Goal: Ask a question

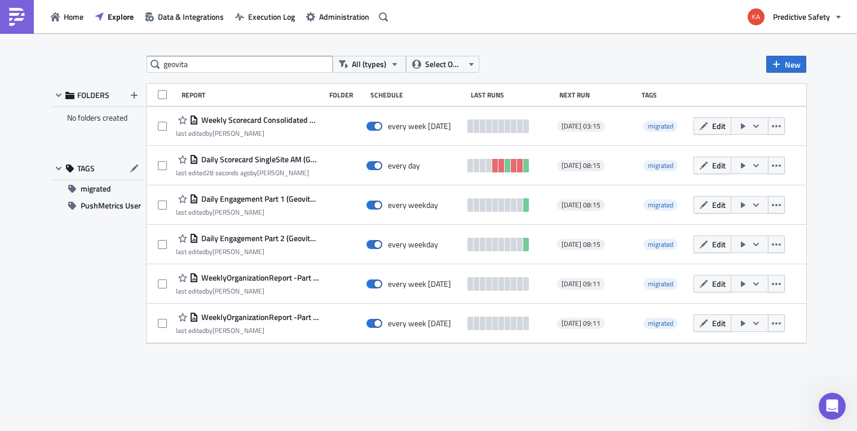
scroll to position [336, 0]
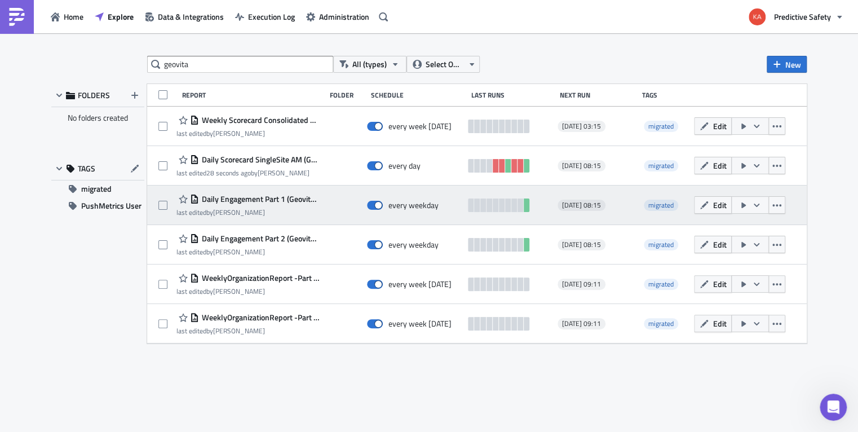
drag, startPoint x: 215, startPoint y: 353, endPoint x: 242, endPoint y: 201, distance: 154.4
click at [215, 352] on div "geovita All (types) Select Owner New FOLDERS No folders created TAGS migrated P…" at bounding box center [429, 233] width 766 height 355
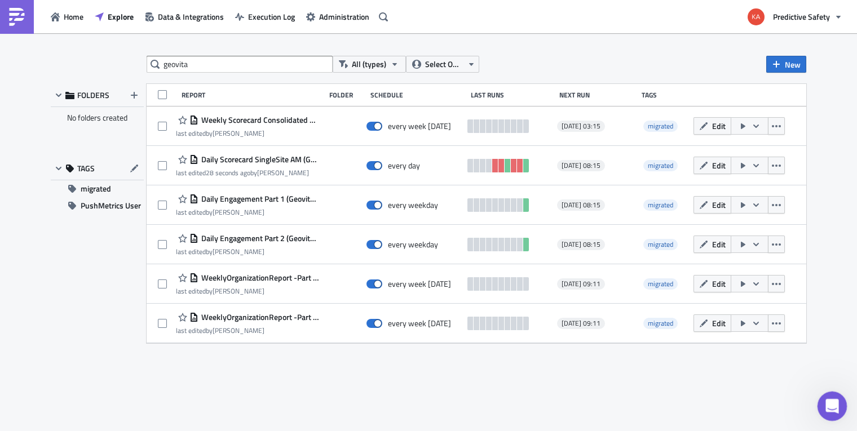
click at [836, 404] on icon "Open Intercom Messenger" at bounding box center [830, 405] width 19 height 19
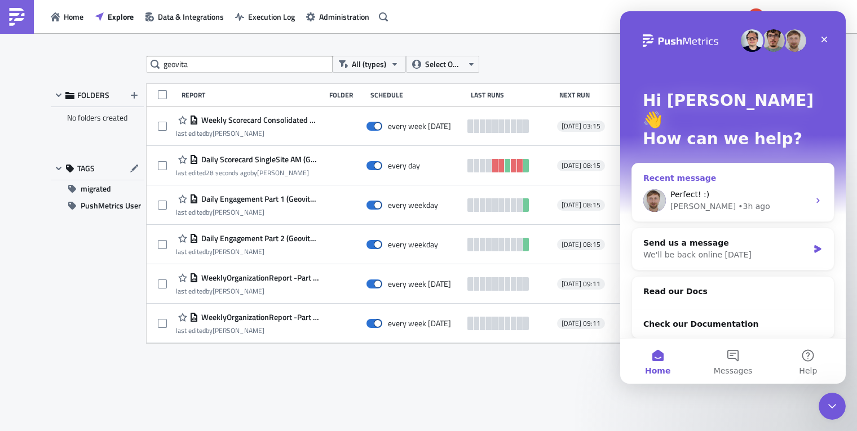
click at [763, 189] on div "Perfect! :)" at bounding box center [739, 195] width 139 height 12
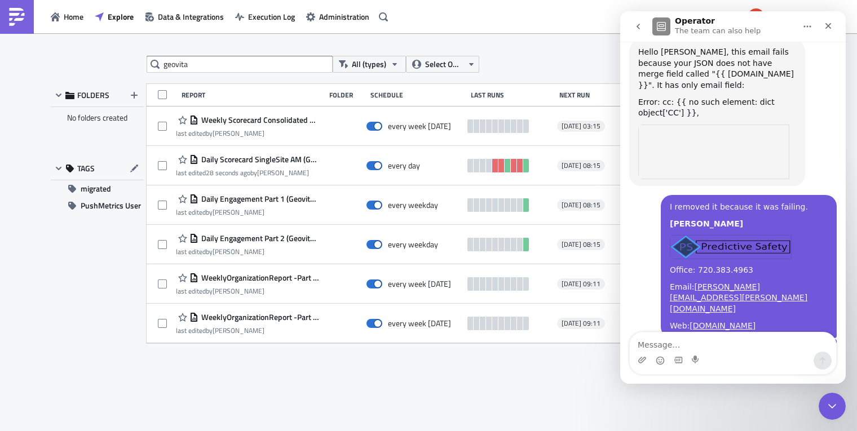
scroll to position [360, 0]
click at [707, 348] on textarea "Message…" at bounding box center [732, 341] width 206 height 19
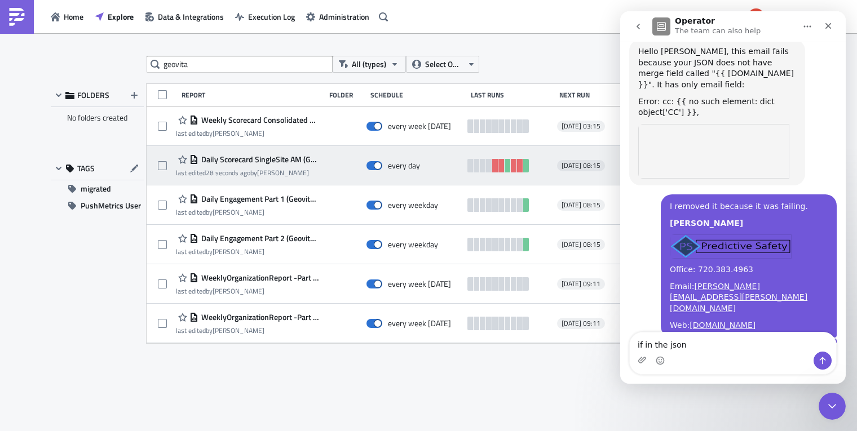
click at [260, 163] on span "Daily Scorecard SingleSite AM (Geovita) (esp)" at bounding box center [258, 159] width 121 height 10
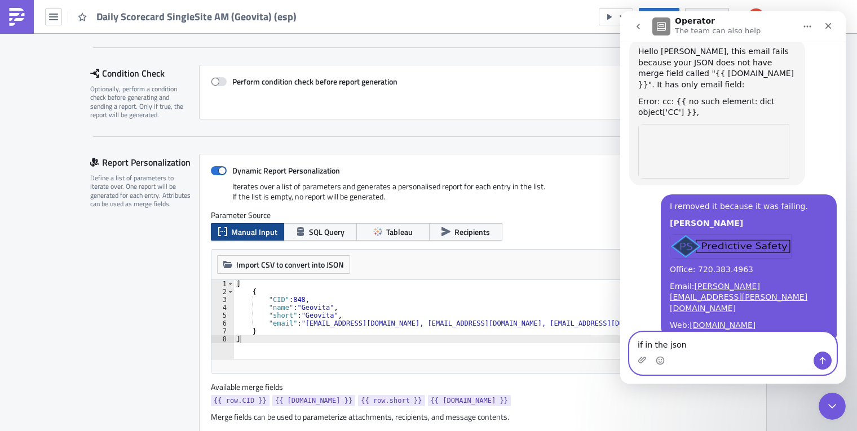
click at [689, 349] on textarea "if in the json" at bounding box center [732, 341] width 206 height 19
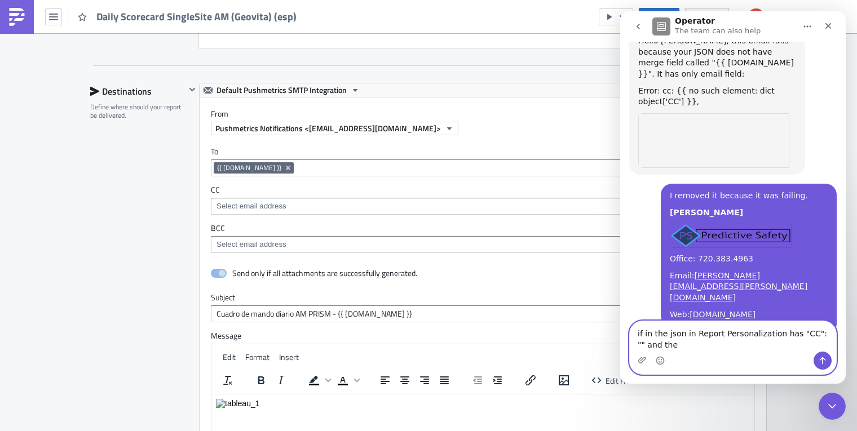
scroll to position [371, 0]
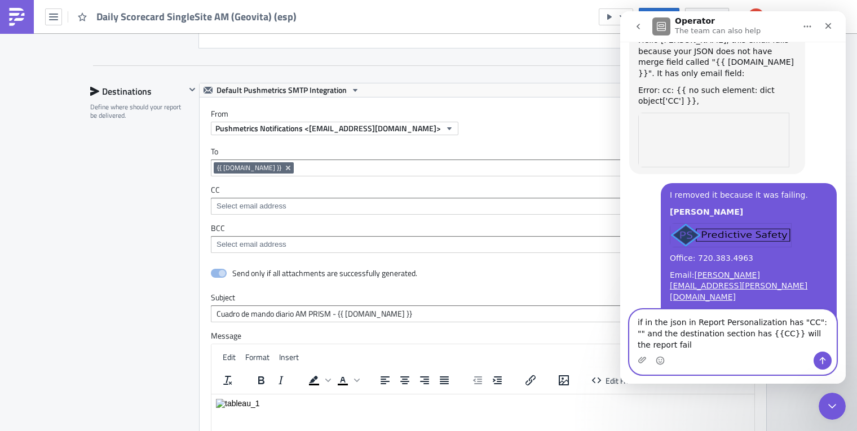
type textarea "if in the json in Report Personalization has "CC": "" and the destination secti…"
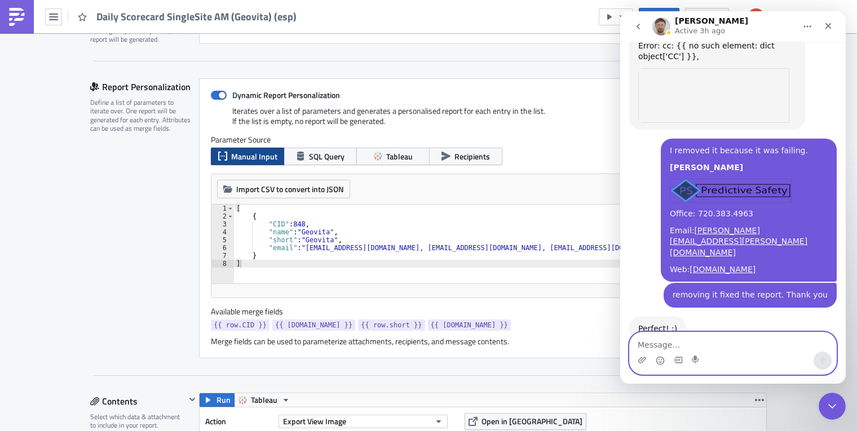
scroll to position [0, 0]
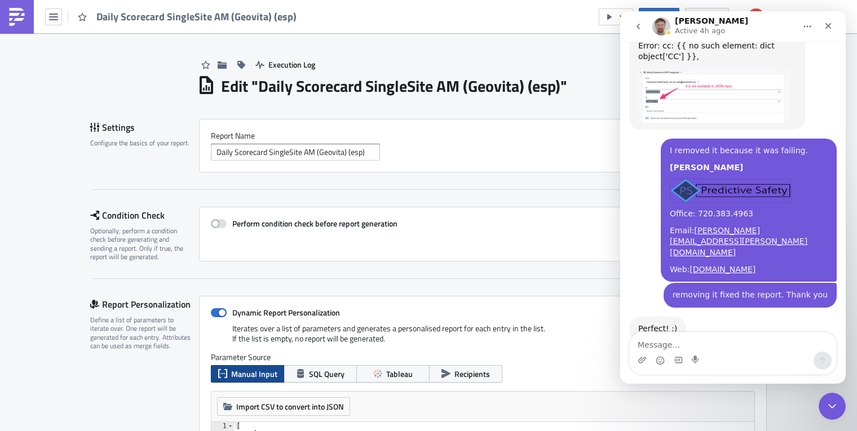
click at [764, 345] on textarea "Message…" at bounding box center [732, 341] width 206 height 19
drag, startPoint x: 37, startPoint y: 66, endPoint x: 43, endPoint y: 59, distance: 10.0
